Goal: Task Accomplishment & Management: Use online tool/utility

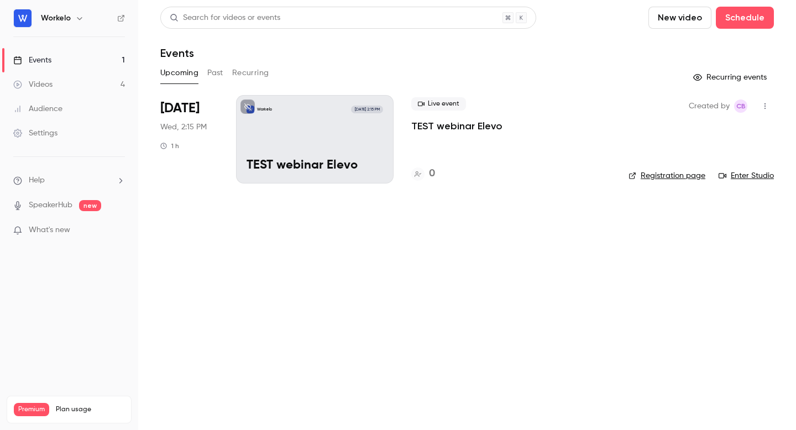
click at [327, 129] on div "Workelo [DATE] 2:15 PM TEST webinar Elevo" at bounding box center [314, 139] width 157 height 88
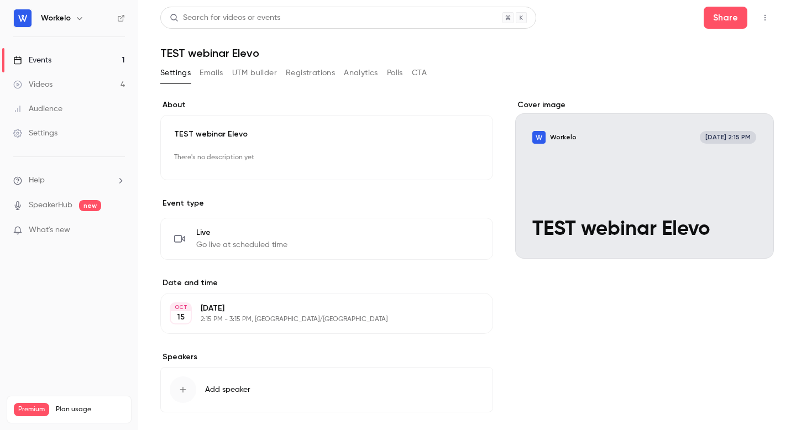
click at [764, 16] on icon "button" at bounding box center [764, 18] width 9 height 8
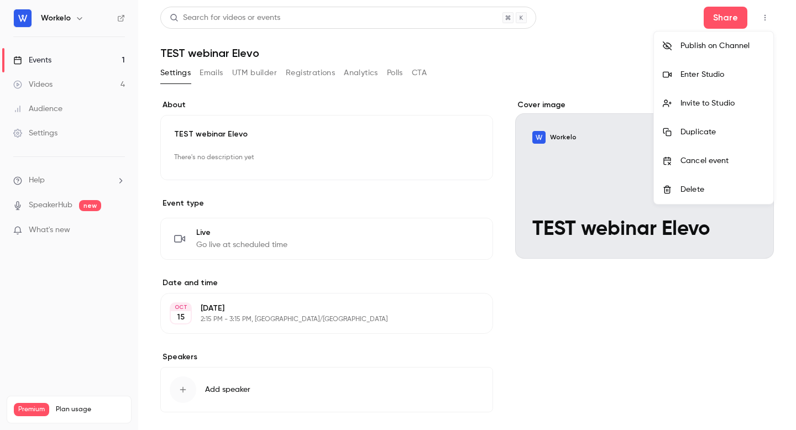
click at [686, 77] on div "Enter Studio" at bounding box center [722, 74] width 84 height 11
